Goal: Transaction & Acquisition: Book appointment/travel/reservation

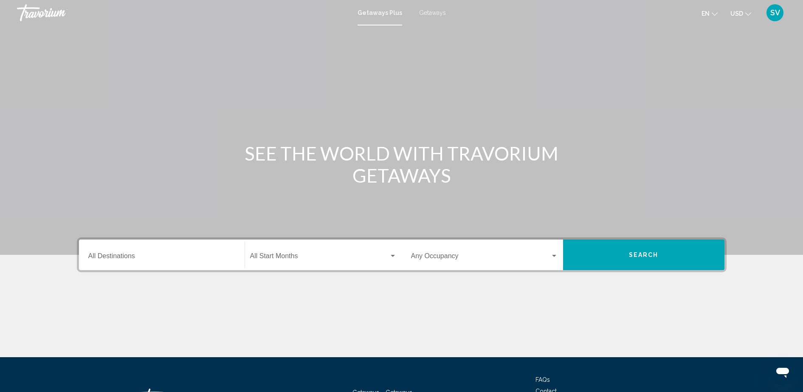
click at [151, 260] on input "Destination All Destinations" at bounding box center [161, 258] width 147 height 8
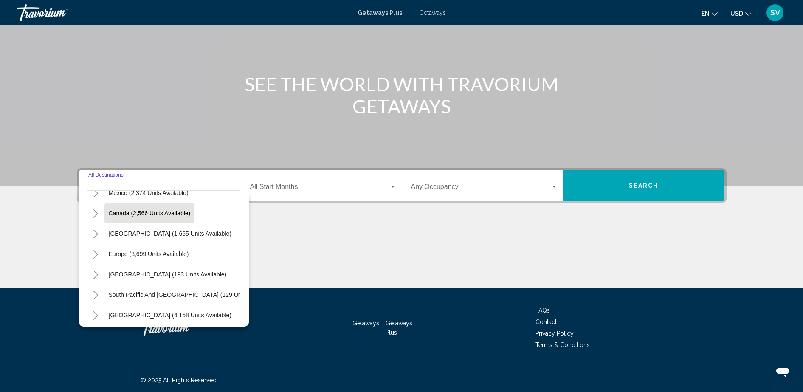
scroll to position [39, 0]
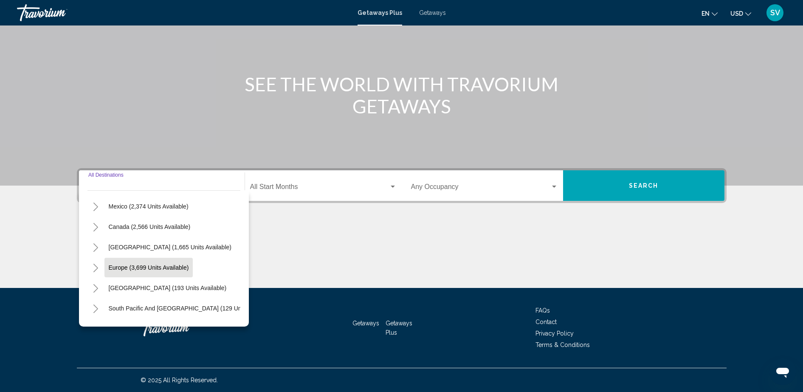
click at [160, 267] on span "Europe (3,699 units available)" at bounding box center [149, 267] width 80 height 7
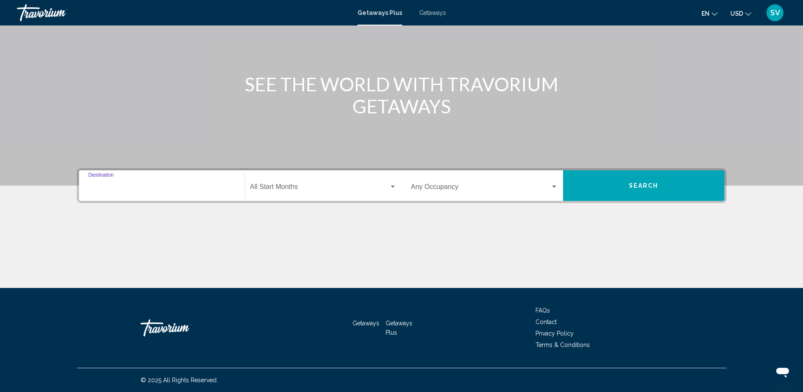
type input "**********"
click at [275, 190] on span "Search widget" at bounding box center [319, 189] width 139 height 8
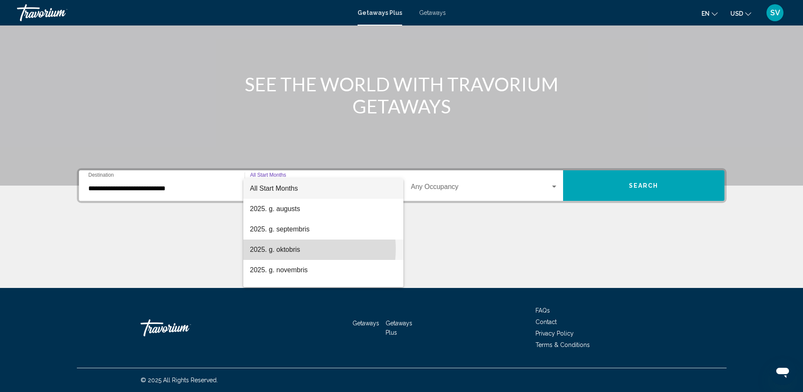
click at [285, 249] on span "2025. g. oktobris" at bounding box center [323, 249] width 146 height 20
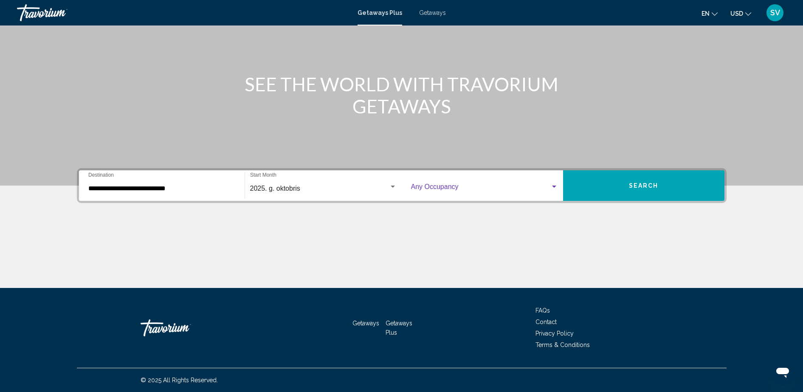
click at [459, 185] on span "Search widget" at bounding box center [480, 189] width 139 height 8
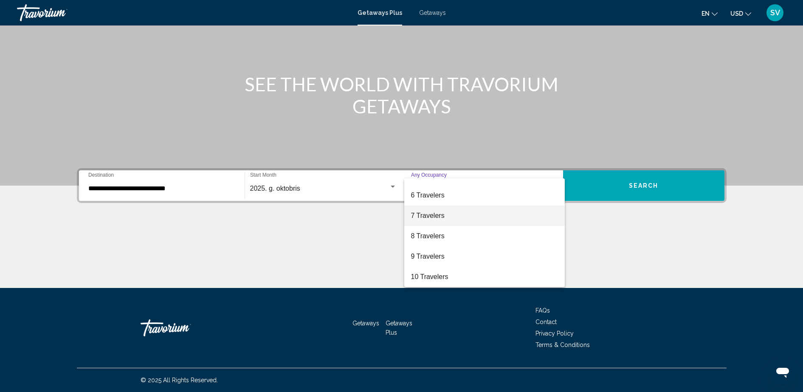
scroll to position [0, 0]
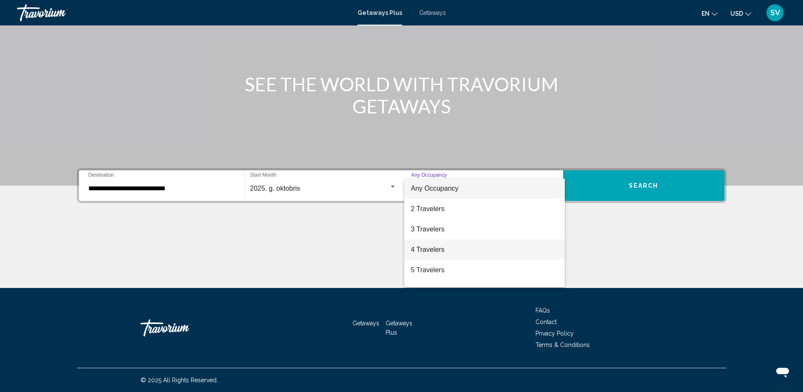
click at [438, 250] on span "4 Travelers" at bounding box center [484, 249] width 147 height 20
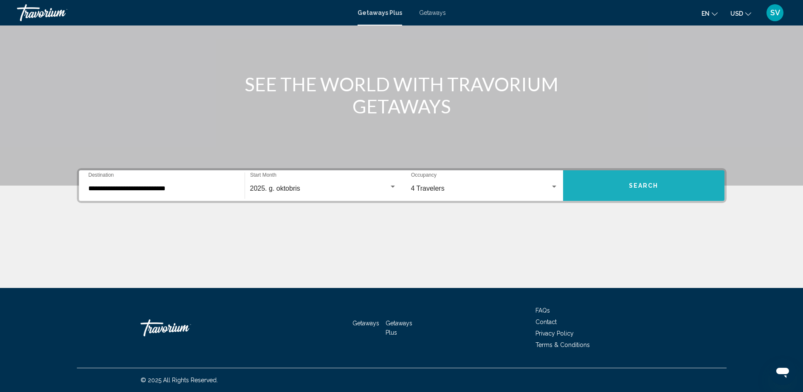
click at [613, 187] on button "Search" at bounding box center [643, 185] width 161 height 31
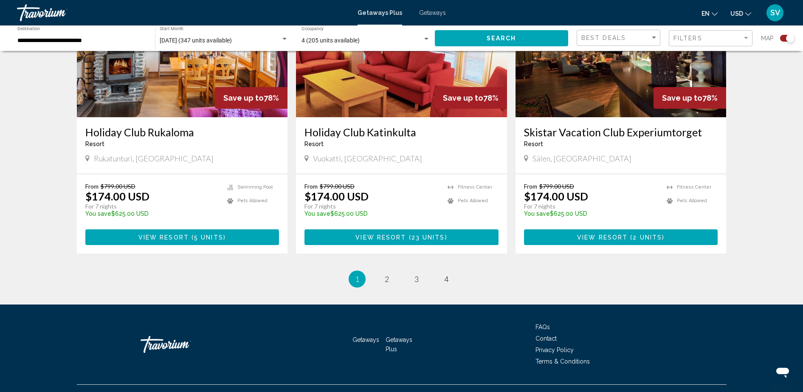
scroll to position [1255, 0]
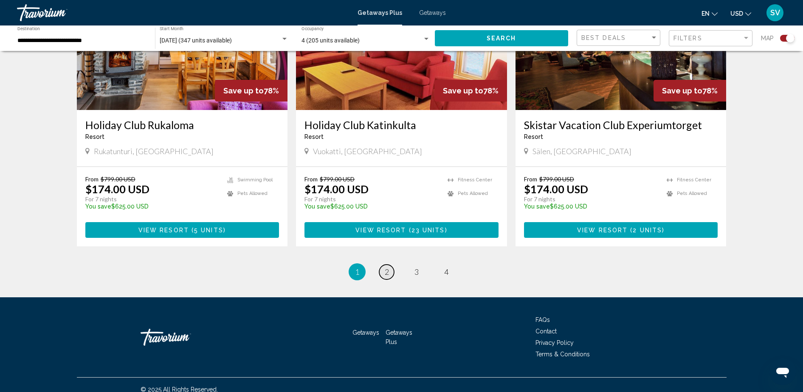
click at [390, 264] on link "page 2" at bounding box center [386, 271] width 15 height 15
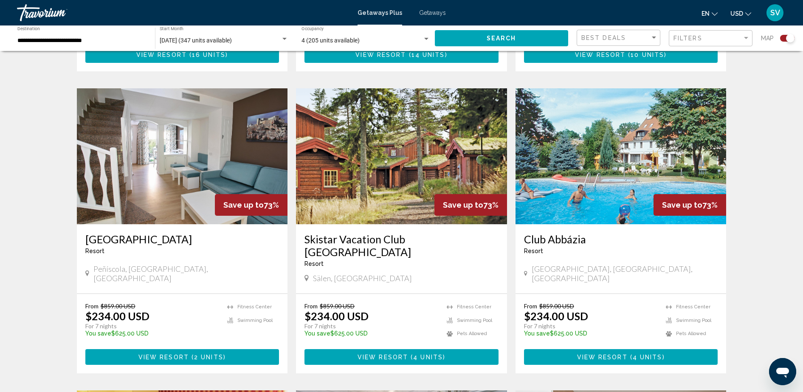
scroll to position [849, 0]
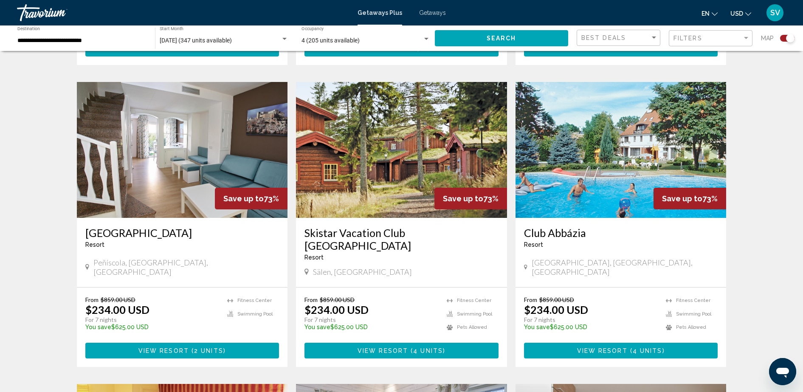
click at [619, 139] on img "Main content" at bounding box center [620, 150] width 211 height 136
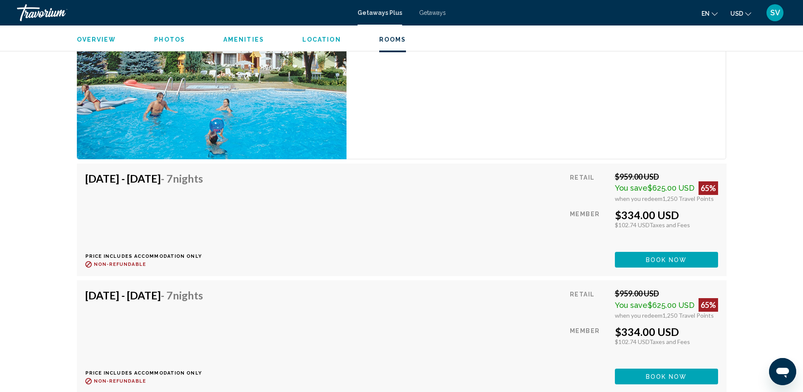
scroll to position [1538, 0]
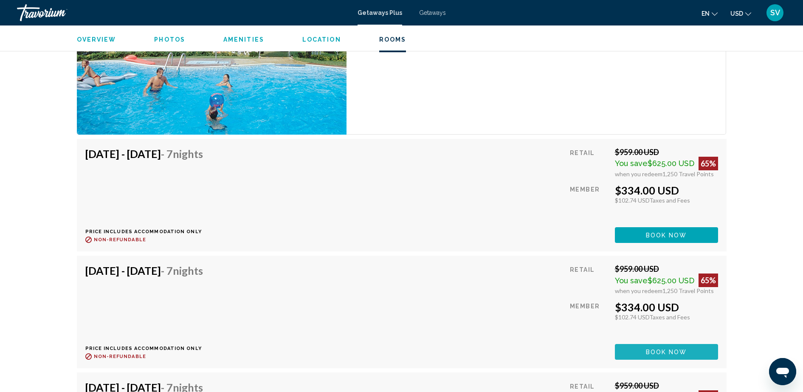
click at [670, 348] on span "Book now" at bounding box center [666, 351] width 41 height 7
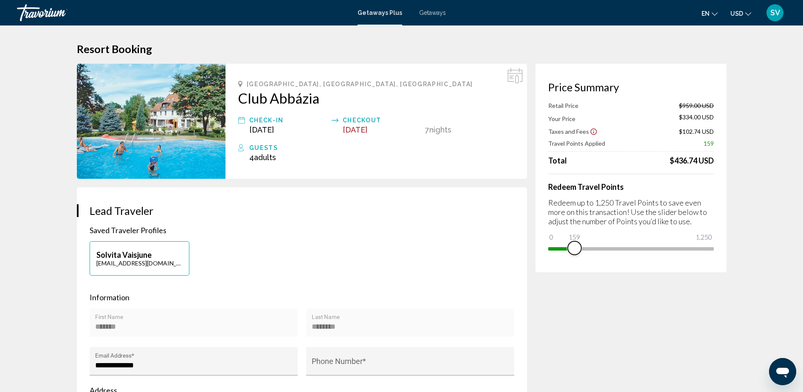
drag, startPoint x: 707, startPoint y: 247, endPoint x: 574, endPoint y: 248, distance: 132.4
click at [574, 249] on span "Main content" at bounding box center [574, 248] width 14 height 14
drag, startPoint x: 597, startPoint y: 251, endPoint x: 610, endPoint y: 251, distance: 13.2
click at [610, 251] on span "Main content" at bounding box center [611, 248] width 14 height 14
drag, startPoint x: 626, startPoint y: 252, endPoint x: 657, endPoint y: 255, distance: 32.0
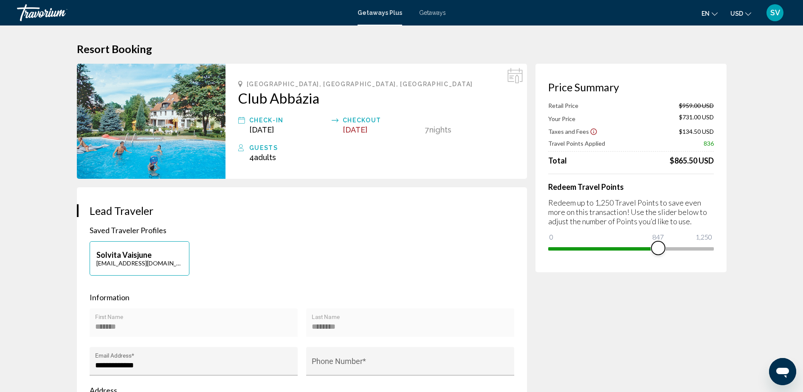
click at [657, 255] on div "Price Summary Retail Price $959.00 USD Your Price $731.00 USD Taxes and Fees $1…" at bounding box center [630, 168] width 191 height 208
drag, startPoint x: 659, startPoint y: 247, endPoint x: 688, endPoint y: 251, distance: 29.2
click at [688, 252] on span "Main content" at bounding box center [689, 248] width 14 height 14
drag, startPoint x: 721, startPoint y: 253, endPoint x: 730, endPoint y: 253, distance: 9.3
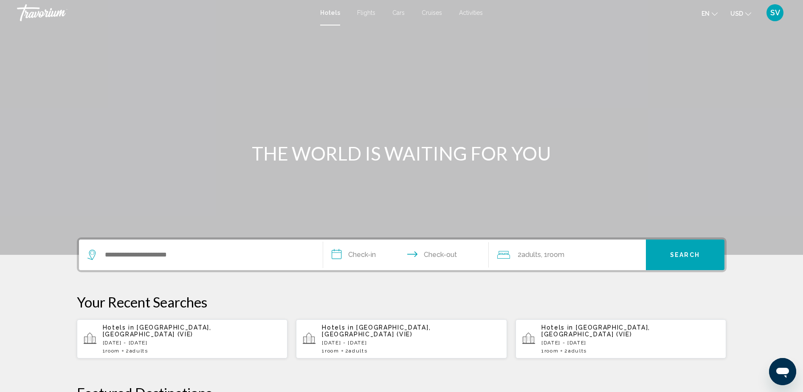
click at [773, 8] on span "SV" at bounding box center [775, 12] width 10 height 8
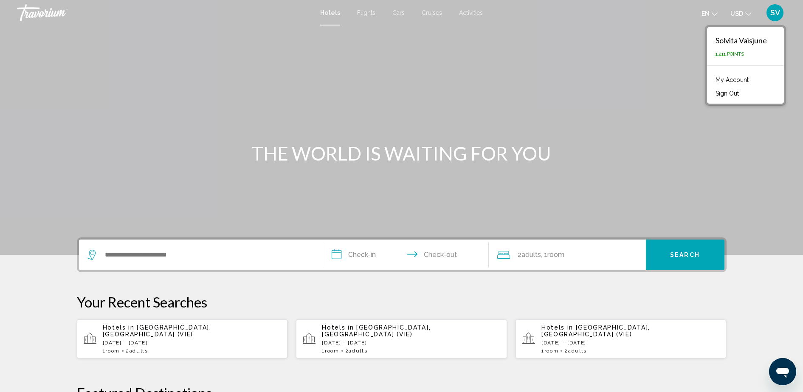
click at [736, 78] on link "My Account" at bounding box center [732, 79] width 42 height 11
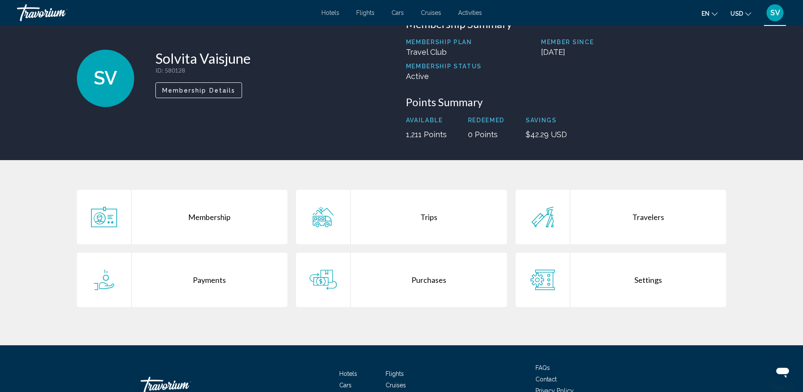
scroll to position [53, 0]
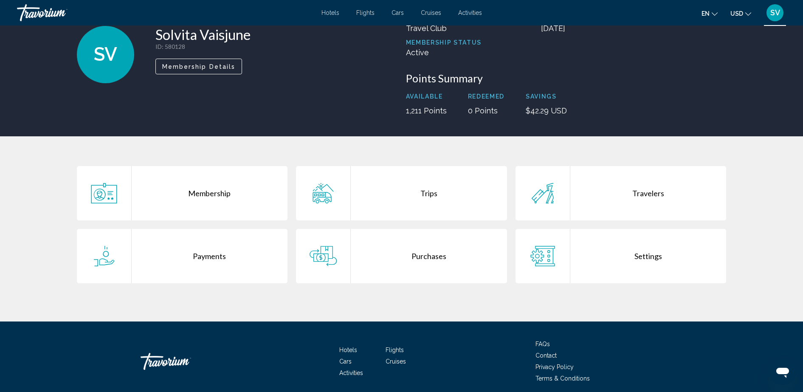
click at [424, 192] on div "Trips" at bounding box center [429, 193] width 156 height 54
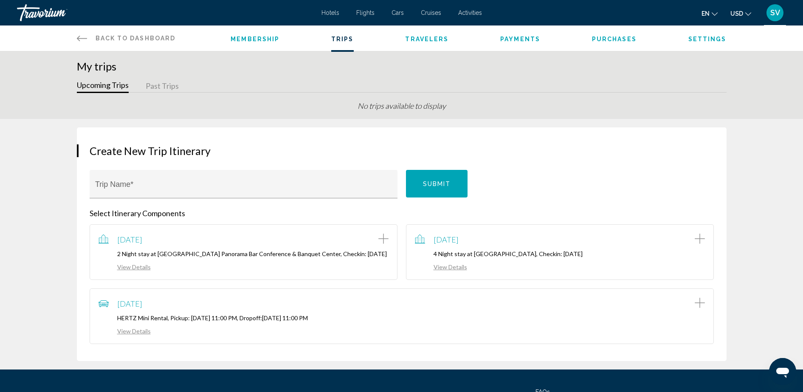
click at [333, 9] on span "Hotels" at bounding box center [330, 12] width 18 height 7
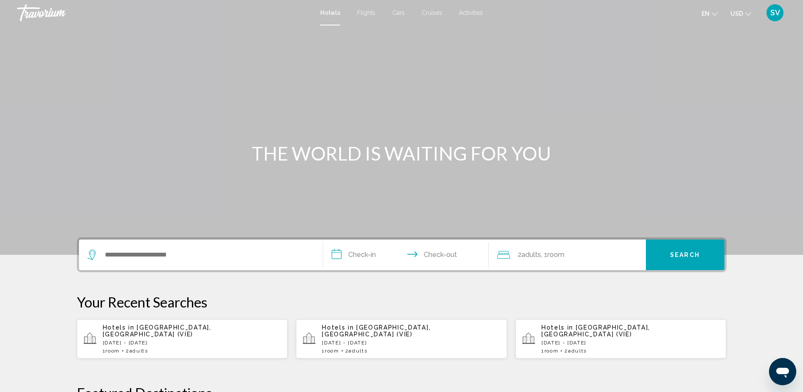
click at [367, 13] on span "Flights" at bounding box center [366, 12] width 18 height 7
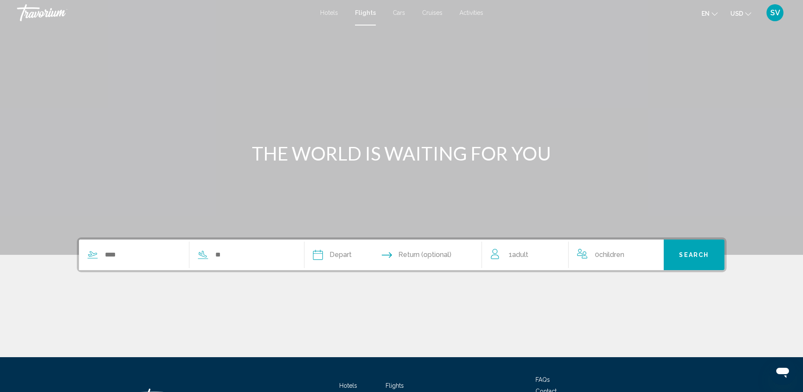
click at [396, 13] on span "Cars" at bounding box center [399, 12] width 12 height 7
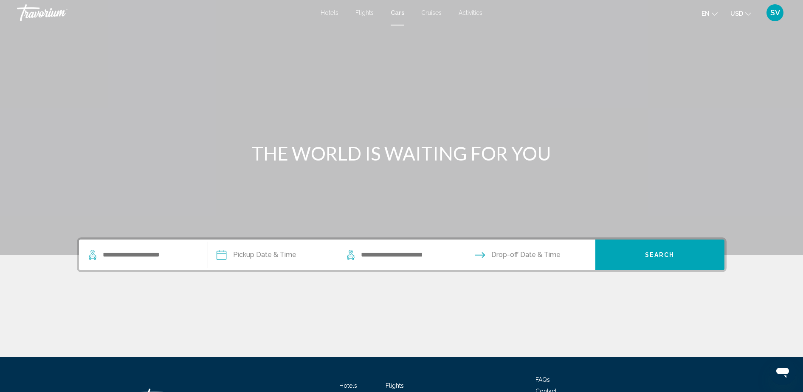
click at [431, 15] on span "Cruises" at bounding box center [431, 12] width 20 height 7
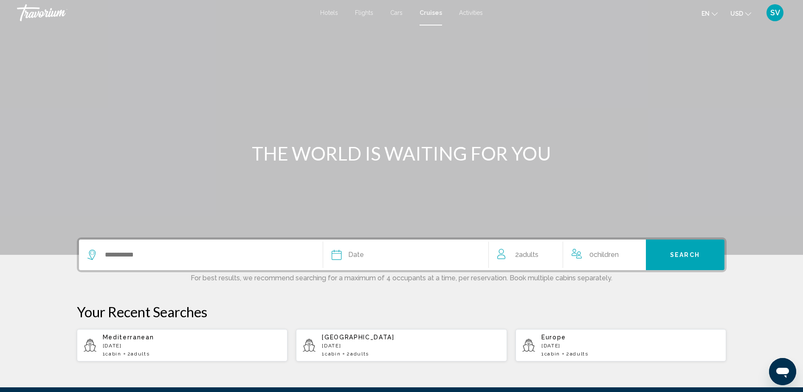
click at [471, 11] on span "Activities" at bounding box center [471, 12] width 24 height 7
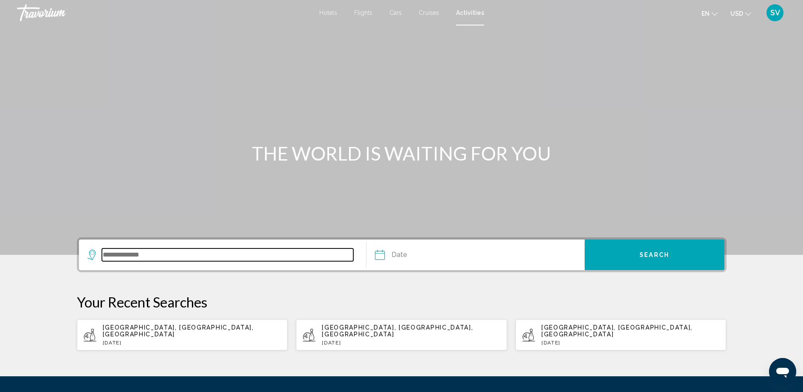
click at [144, 253] on input "Search widget" at bounding box center [228, 254] width 252 height 13
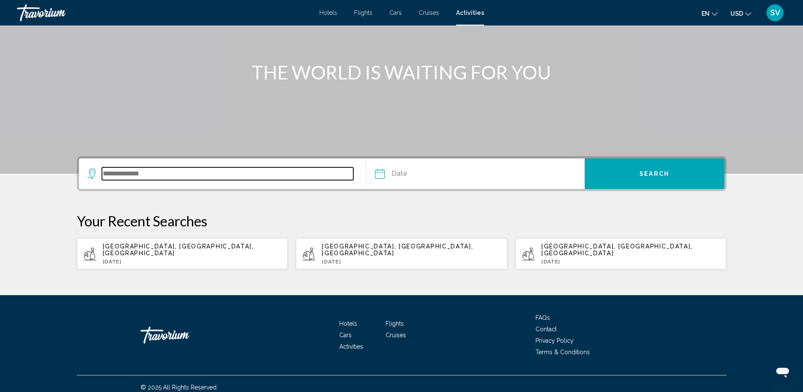
scroll to position [81, 0]
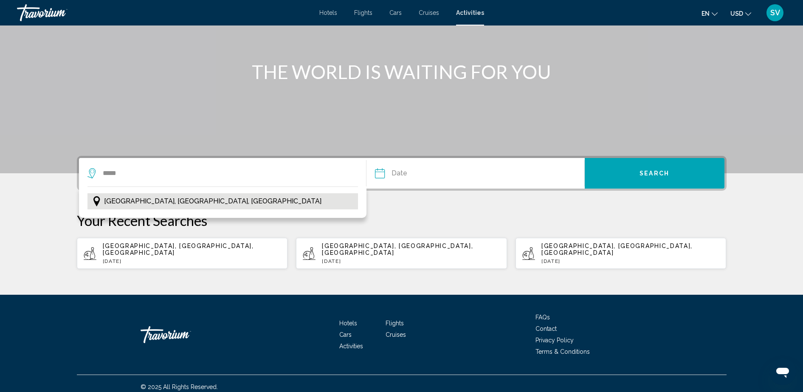
click at [138, 203] on span "Barcelona, Catalonia, Spain" at bounding box center [212, 201] width 217 height 12
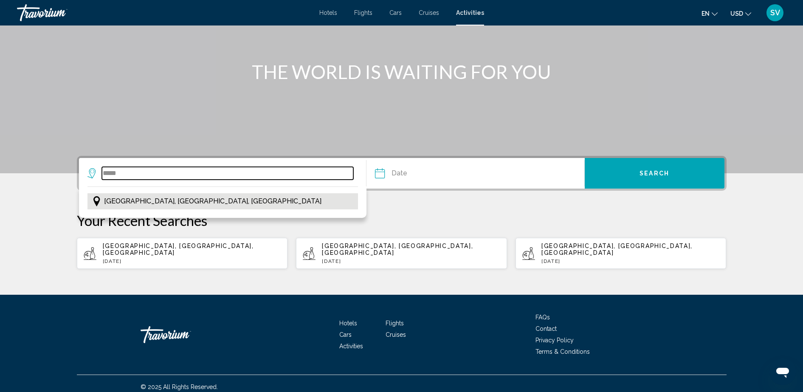
type input "**********"
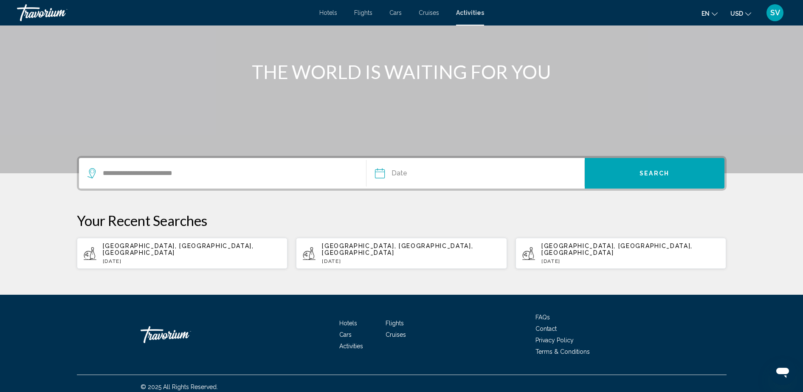
click at [425, 171] on input "Date" at bounding box center [427, 174] width 108 height 33
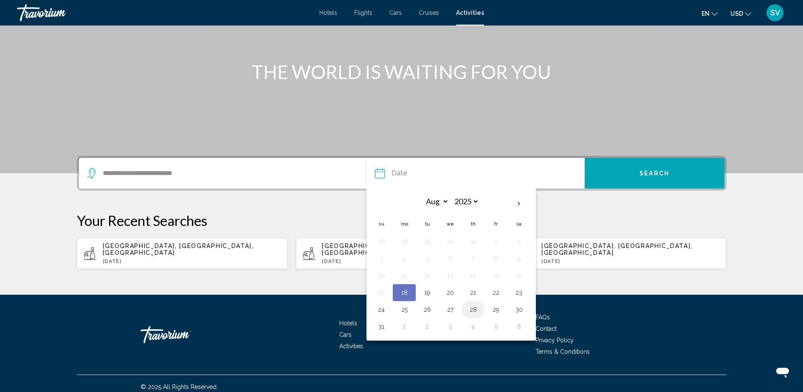
click at [473, 309] on button "28" at bounding box center [473, 309] width 14 height 12
type input "**********"
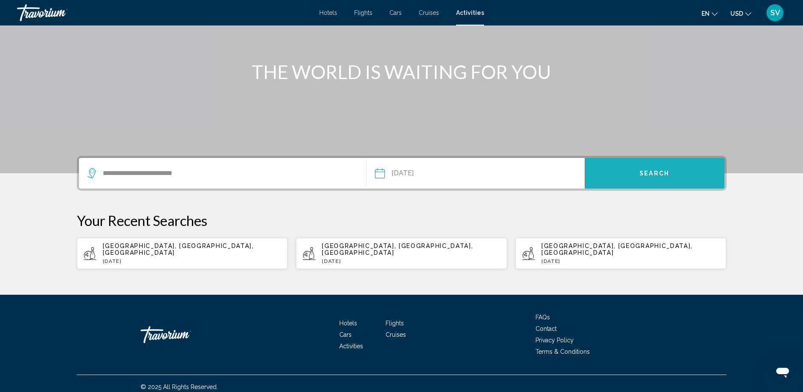
click at [633, 175] on button "Search" at bounding box center [654, 173] width 140 height 31
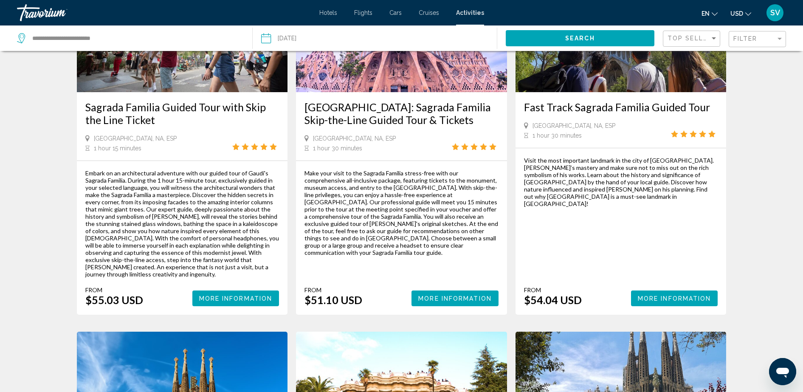
scroll to position [106, 0]
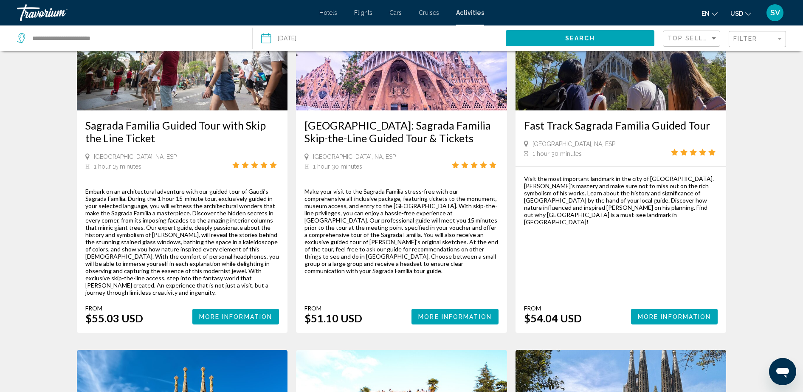
click at [780, 6] on div "SV" at bounding box center [774, 12] width 17 height 17
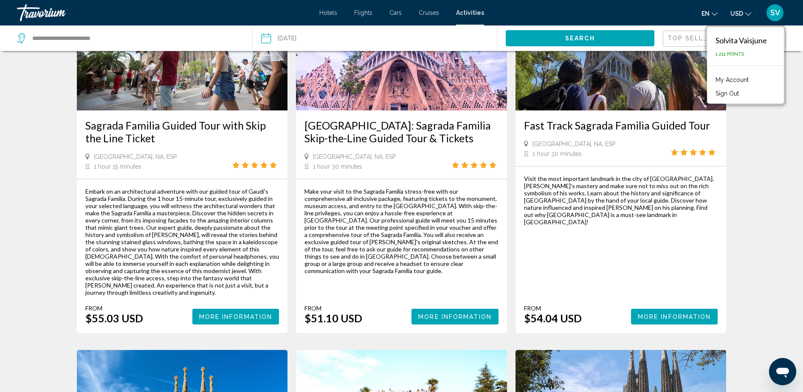
scroll to position [0, 0]
